Goal: Transaction & Acquisition: Subscribe to service/newsletter

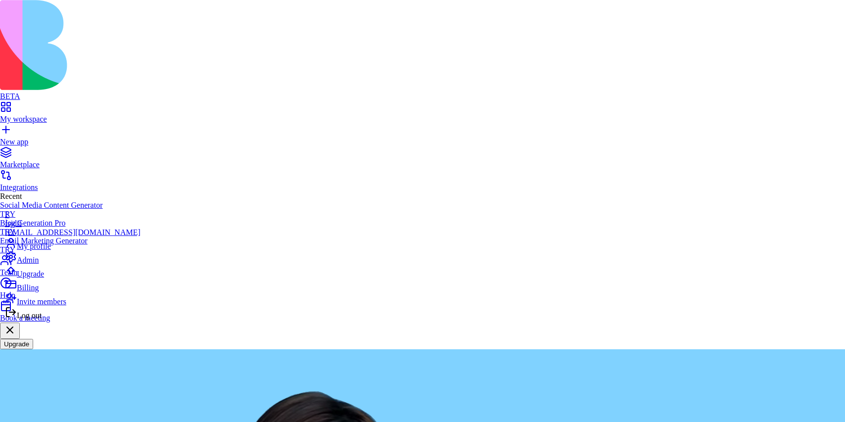
click at [39, 292] on span "Billing" at bounding box center [28, 288] width 22 height 8
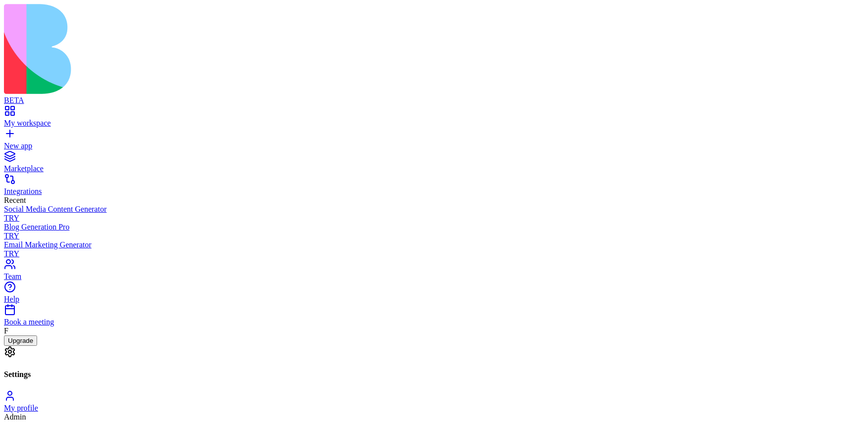
click at [37, 346] on button "Upgrade" at bounding box center [20, 341] width 33 height 10
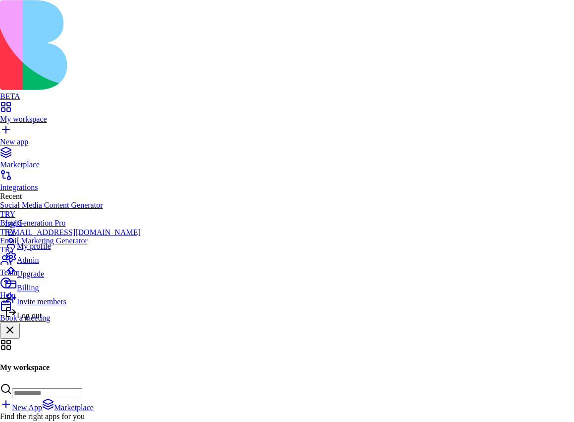
click at [42, 320] on span "Log out" at bounding box center [29, 315] width 25 height 8
